Goal: Task Accomplishment & Management: Use online tool/utility

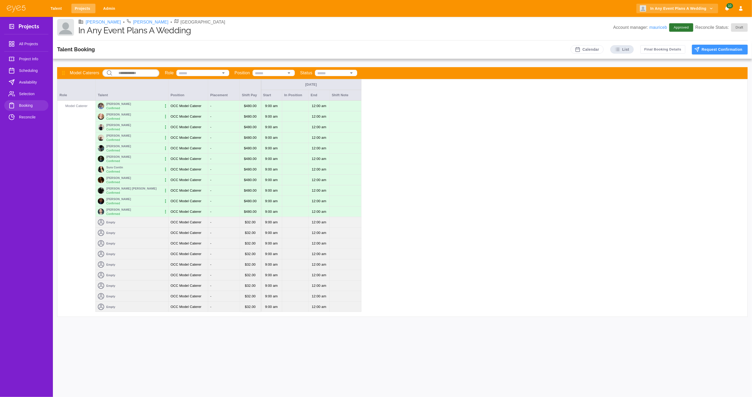
click at [82, 6] on link "Projects" at bounding box center [83, 9] width 24 height 10
select select "*"
select select "**"
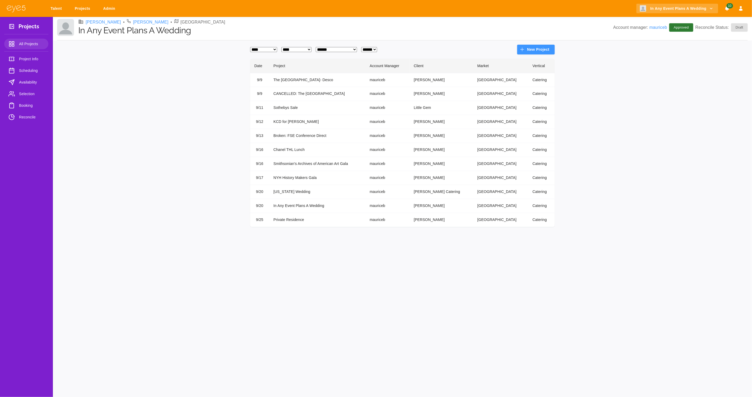
click at [294, 206] on td "In Any Event Plans A Wedding" at bounding box center [317, 206] width 96 height 14
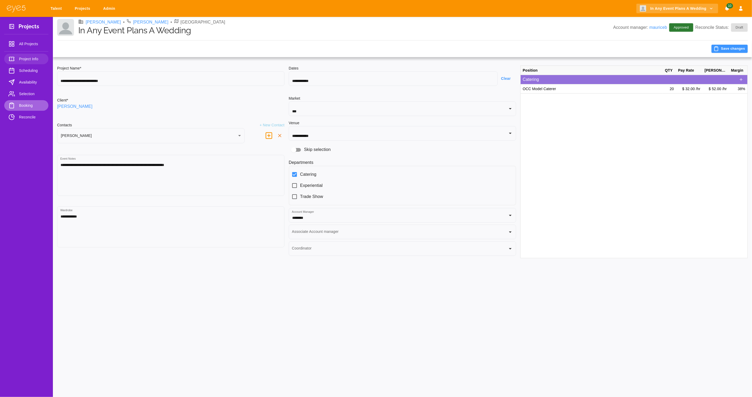
click at [27, 105] on span "Booking" at bounding box center [31, 105] width 25 height 6
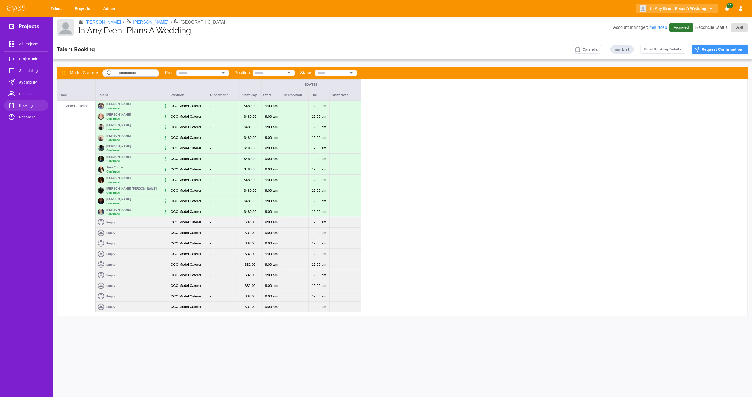
click at [24, 92] on span "Selection" at bounding box center [31, 94] width 25 height 6
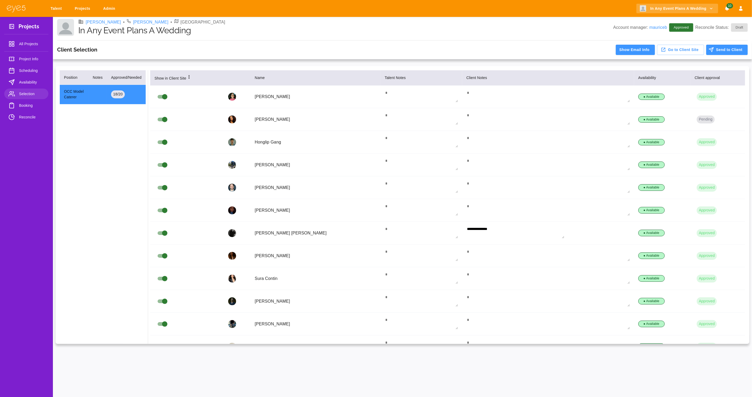
click at [24, 104] on span "Booking" at bounding box center [31, 105] width 25 height 6
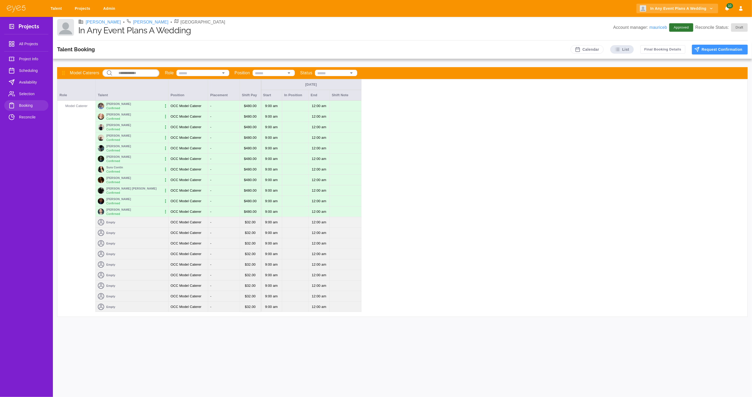
click at [140, 223] on div "Empty" at bounding box center [132, 222] width 72 height 11
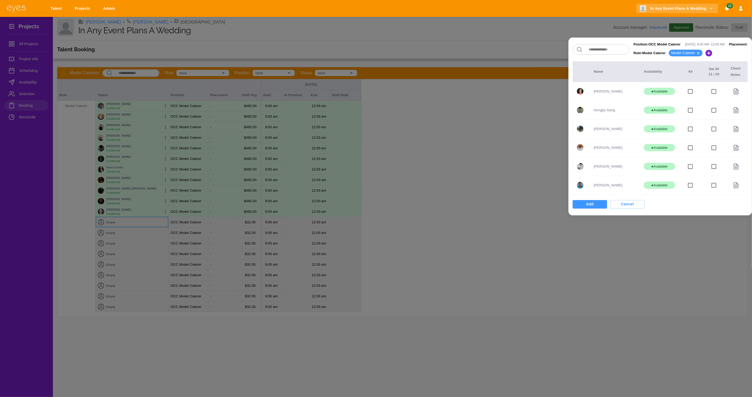
click at [31, 96] on div at bounding box center [376, 198] width 752 height 397
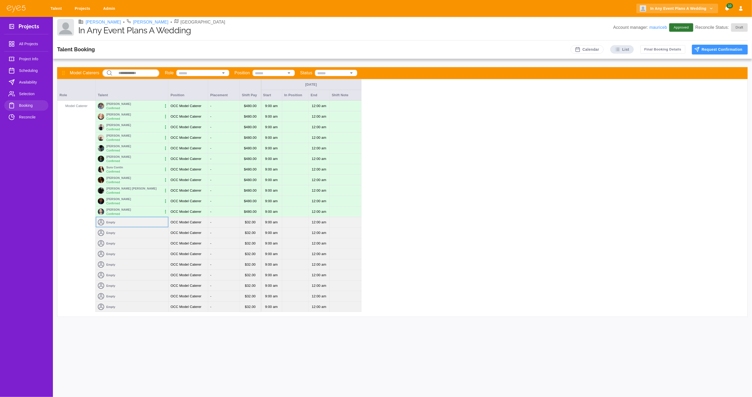
click at [30, 94] on span "Selection" at bounding box center [31, 94] width 25 height 6
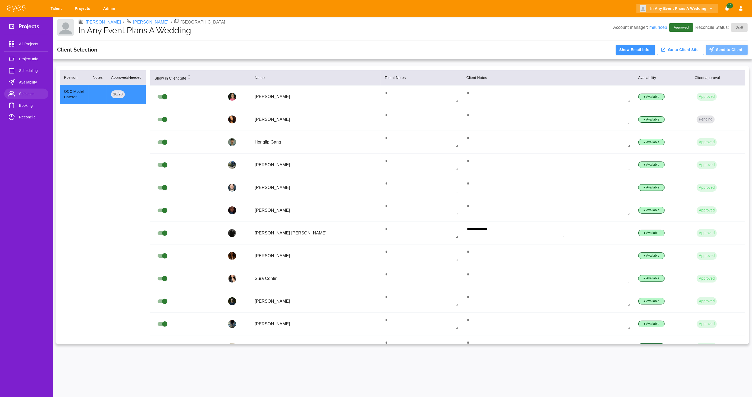
click at [717, 52] on button "Send to Client" at bounding box center [726, 50] width 41 height 10
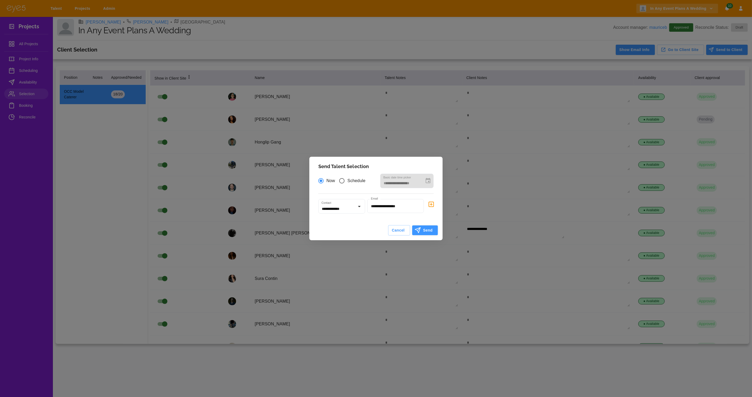
click at [427, 230] on button "Send" at bounding box center [425, 230] width 26 height 10
type input "**********"
